Goal: Information Seeking & Learning: Find specific fact

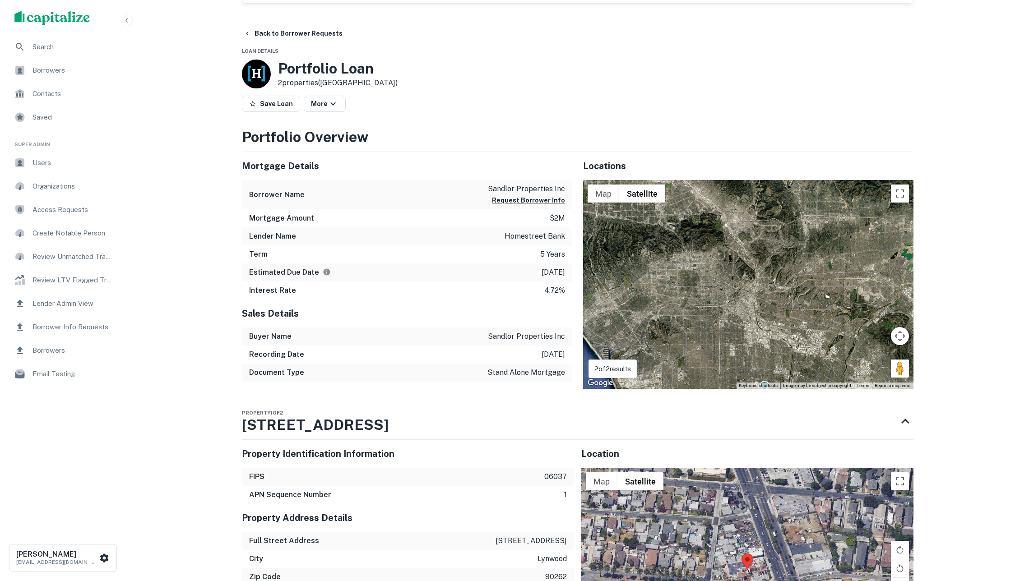
scroll to position [487, 0]
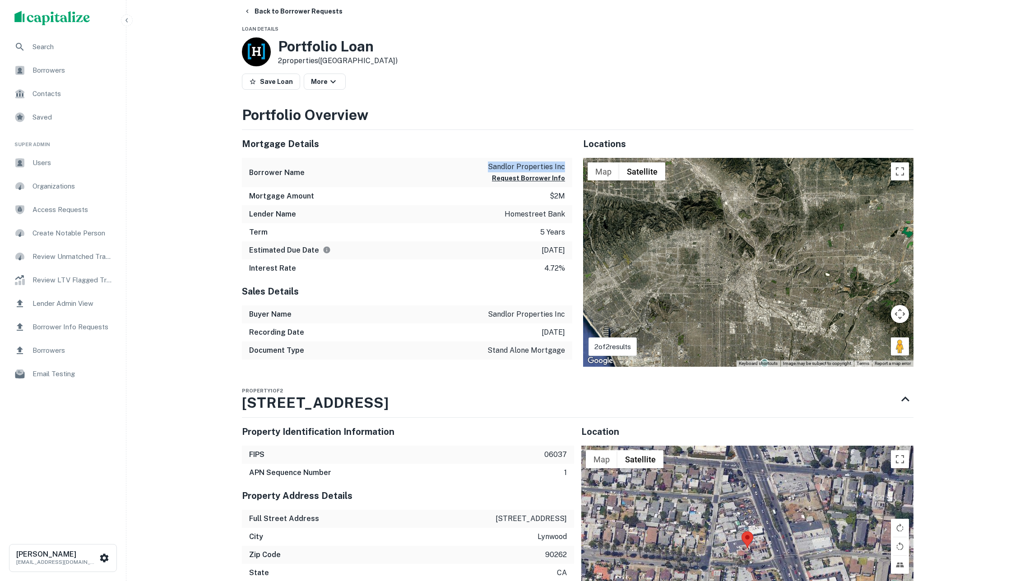
drag, startPoint x: 490, startPoint y: 186, endPoint x: 570, endPoint y: 185, distance: 79.9
click at [570, 185] on div "Borrower Name sandlor properties inc Request Borrower Info" at bounding box center [407, 172] width 330 height 29
copy p "sandlor properties inc"
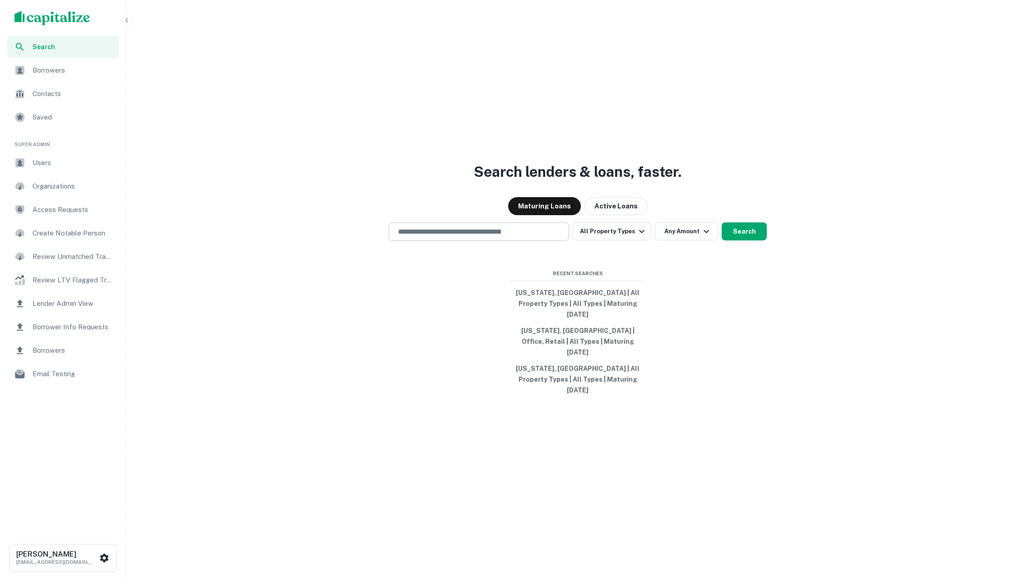
click at [474, 237] on input "text" at bounding box center [479, 232] width 172 height 10
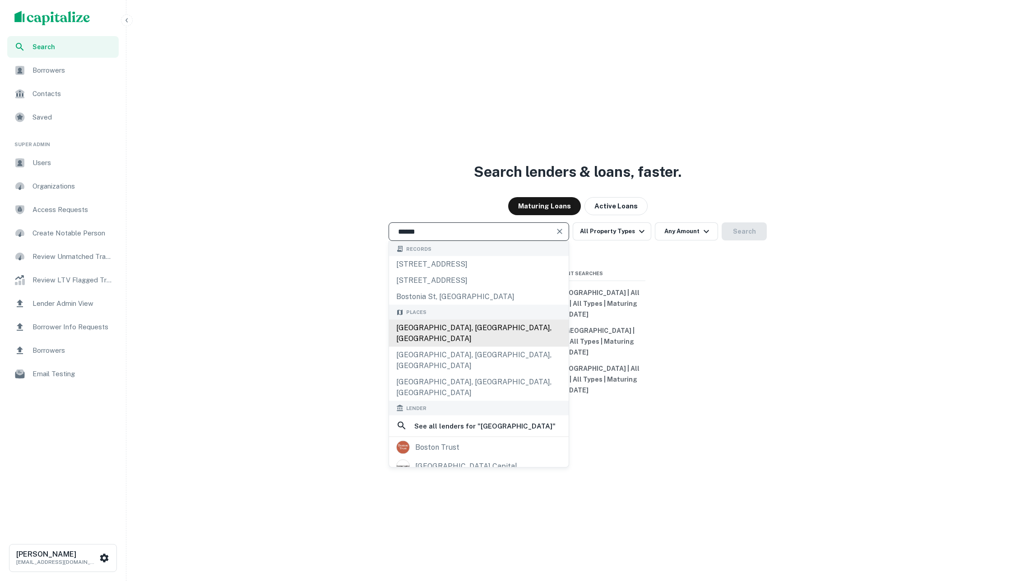
click at [510, 345] on div "[GEOGRAPHIC_DATA], [GEOGRAPHIC_DATA], [GEOGRAPHIC_DATA]" at bounding box center [479, 333] width 180 height 27
type input "**********"
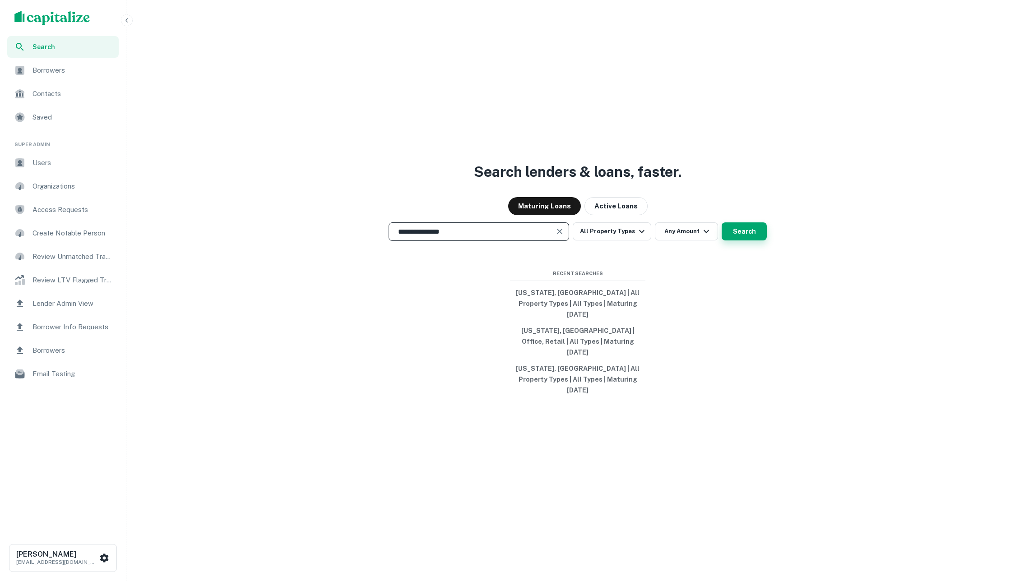
click at [750, 241] on button "Search" at bounding box center [744, 232] width 45 height 18
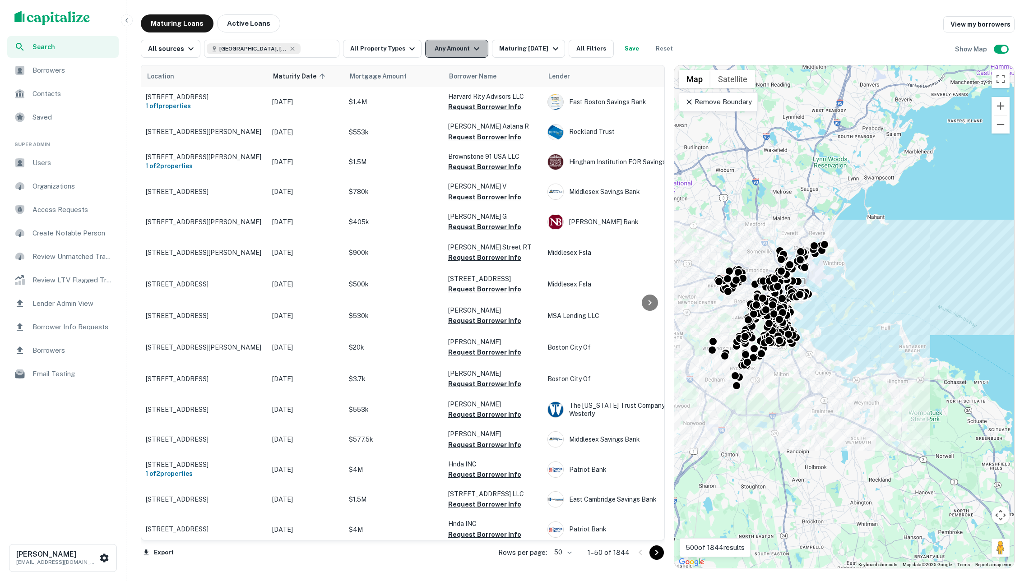
click at [457, 52] on button "Any Amount" at bounding box center [456, 49] width 63 height 18
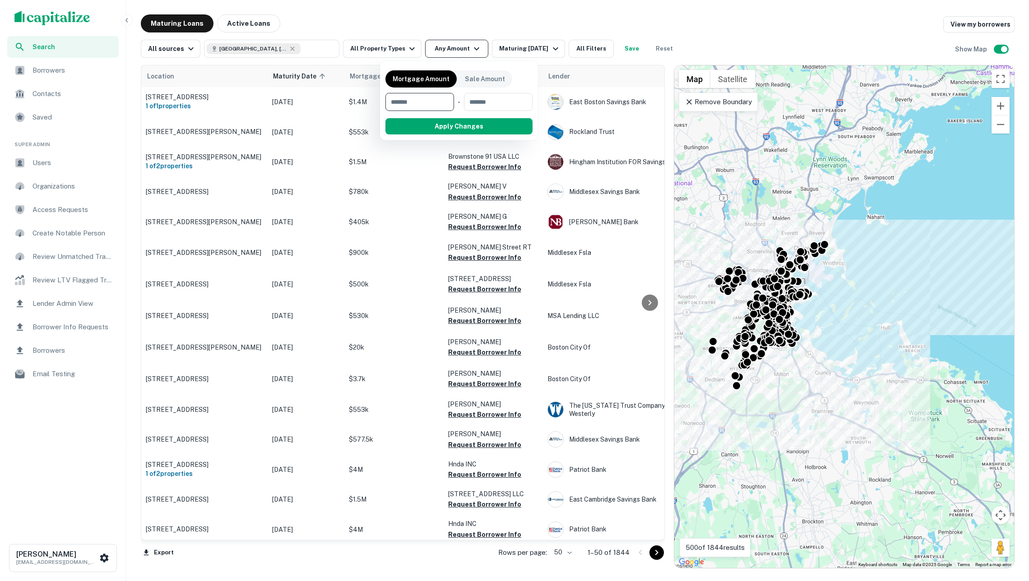
type input "*"
type input "*******"
click at [485, 132] on button "Apply Changes" at bounding box center [475, 126] width 115 height 16
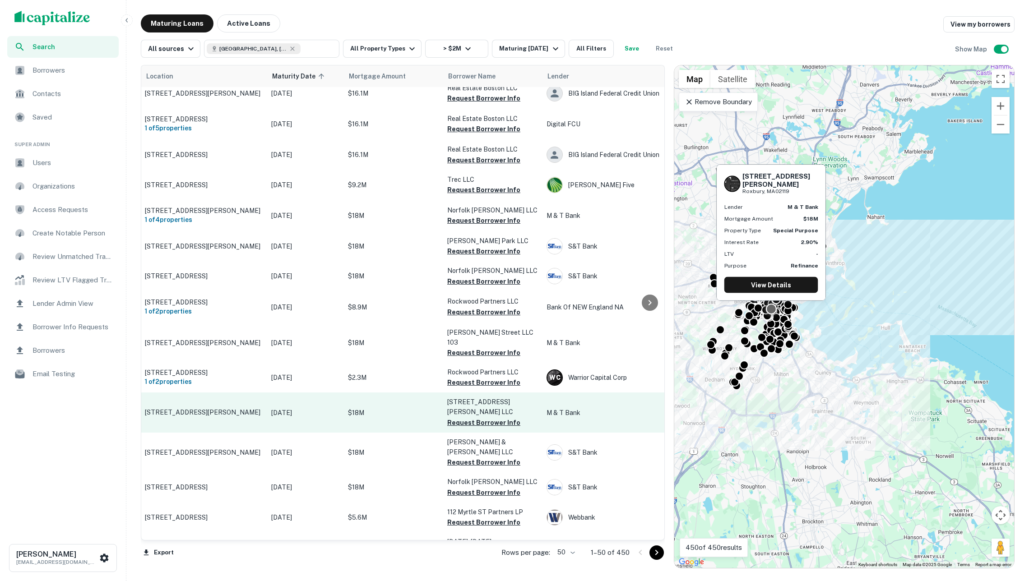
scroll to position [519, 1]
